Goal: Check status

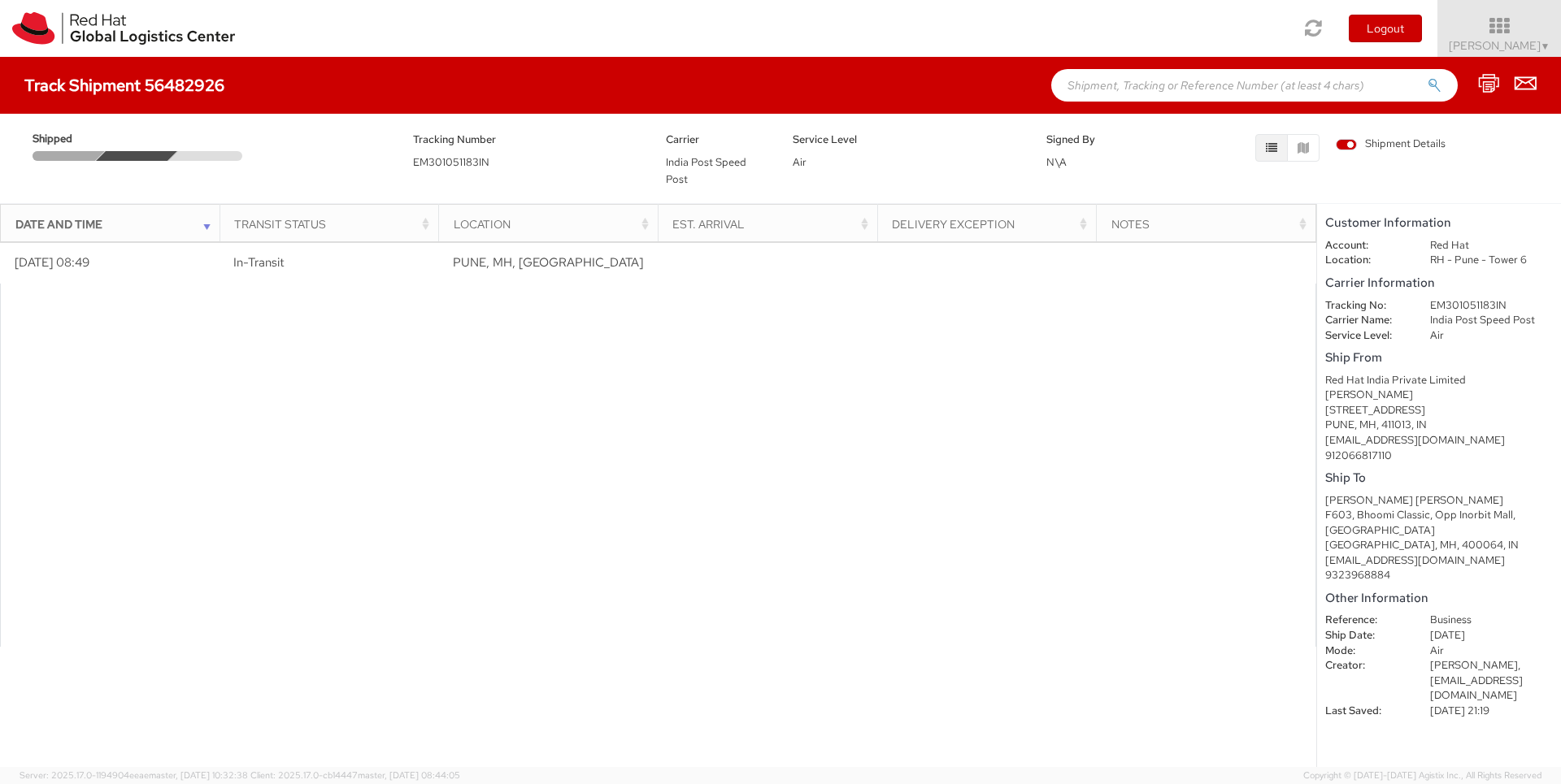
click at [1449, 300] on dd "EM301051183IN" at bounding box center [1491, 306] width 147 height 15
copy dd "EM301051183IN"
click at [438, 160] on span "EM301051183IN" at bounding box center [451, 162] width 76 height 14
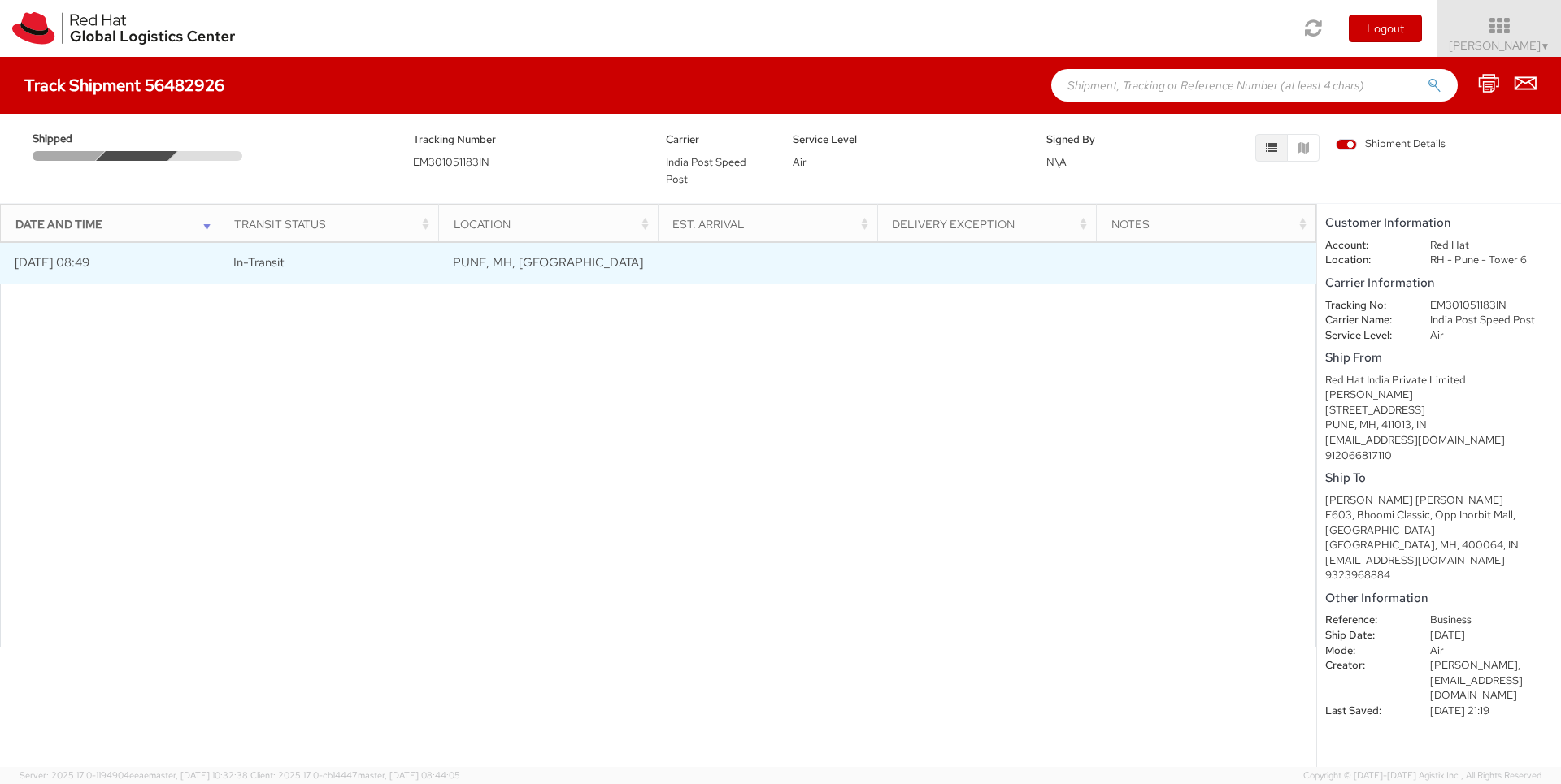
click at [510, 264] on span "PUNE, MH, IN" at bounding box center [548, 262] width 191 height 16
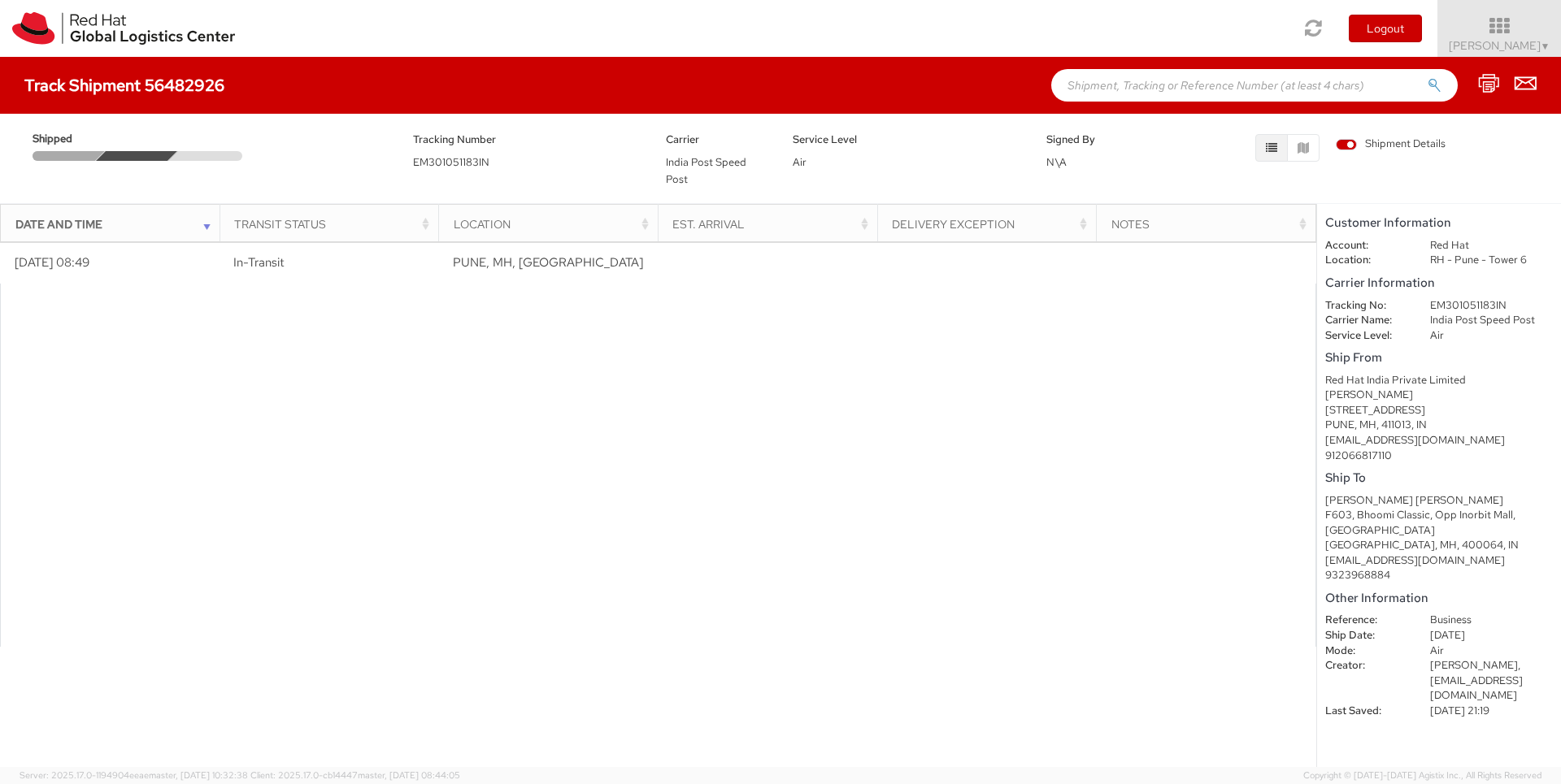
click at [203, 225] on div "Date and Time" at bounding box center [115, 224] width 199 height 16
click at [203, 220] on div "Date and Time" at bounding box center [115, 224] width 199 height 16
click at [678, 161] on span "India Post Speed Post" at bounding box center [706, 171] width 81 height 31
click at [454, 167] on span "EM301051183IN" at bounding box center [451, 162] width 76 height 14
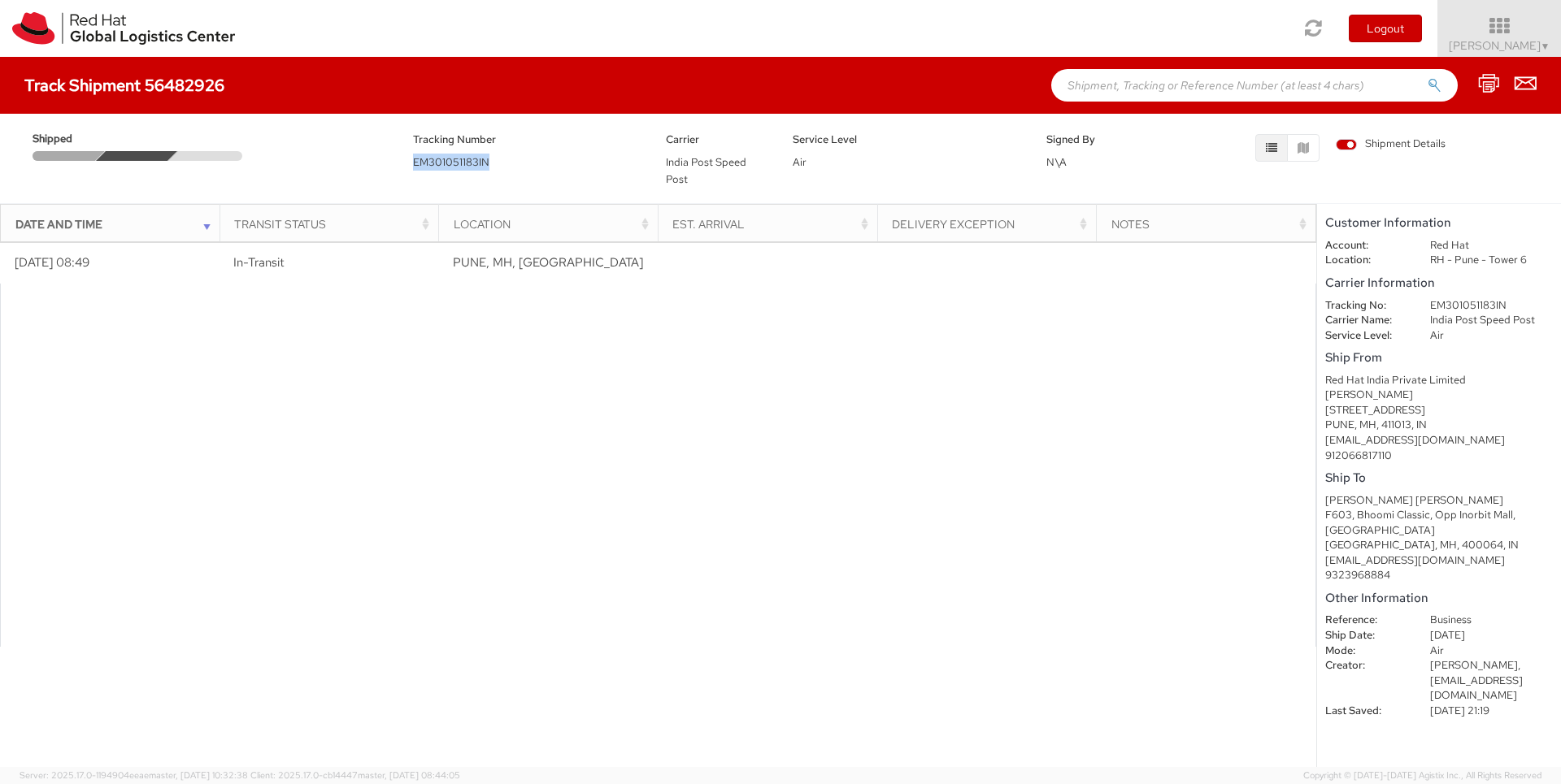
copy span "EM301051183IN"
